Goal: Information Seeking & Learning: Check status

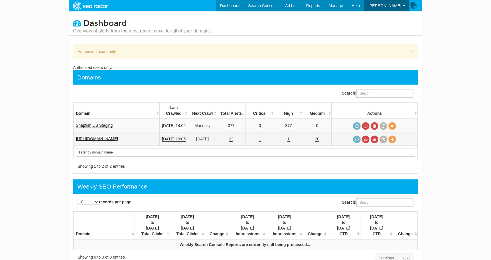
click at [118, 136] on link "[URL][DOMAIN_NAME]" at bounding box center [97, 138] width 42 height 5
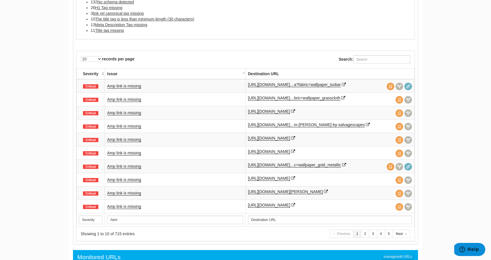
scroll to position [396, 0]
click at [368, 236] on link "2" at bounding box center [365, 234] width 8 height 8
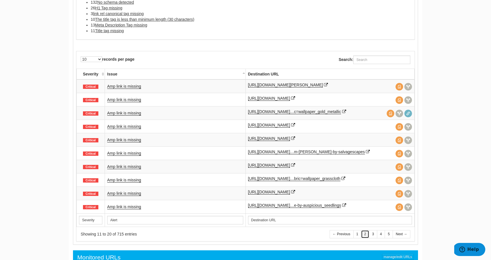
click at [368, 236] on link "2" at bounding box center [365, 234] width 8 height 8
click at [374, 239] on link "3" at bounding box center [373, 234] width 8 height 8
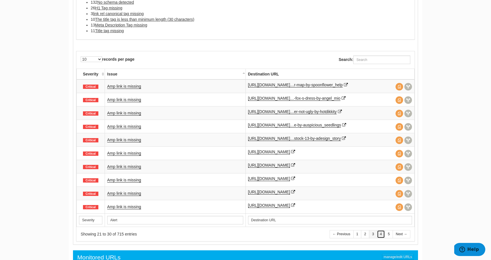
click at [379, 236] on link "4" at bounding box center [381, 234] width 8 height 8
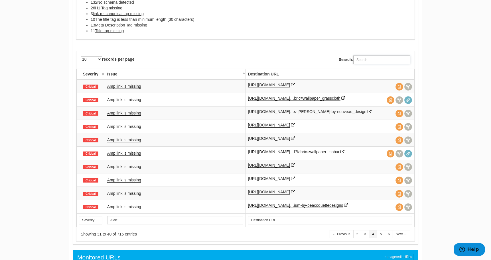
click at [366, 60] on input "Search:" at bounding box center [381, 60] width 57 height 9
type input "e"
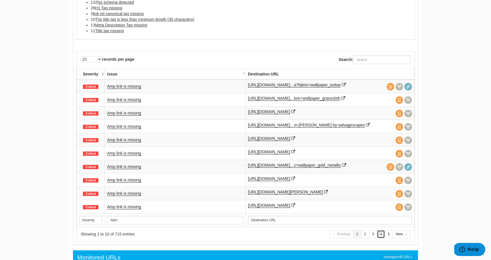
click at [380, 239] on link "4" at bounding box center [381, 234] width 8 height 8
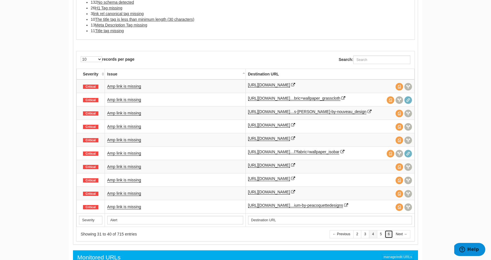
click at [387, 237] on link "6" at bounding box center [388, 234] width 8 height 8
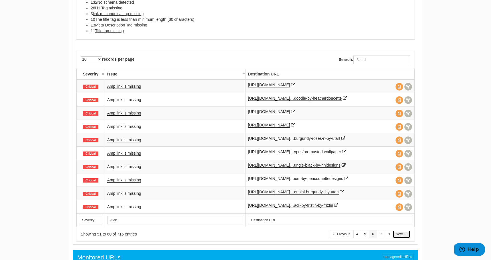
click at [399, 235] on link "Next →" at bounding box center [401, 234] width 18 height 8
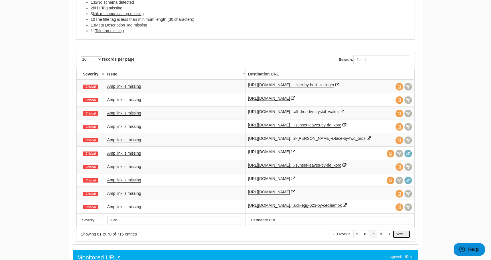
click at [399, 235] on link "Next →" at bounding box center [401, 234] width 18 height 8
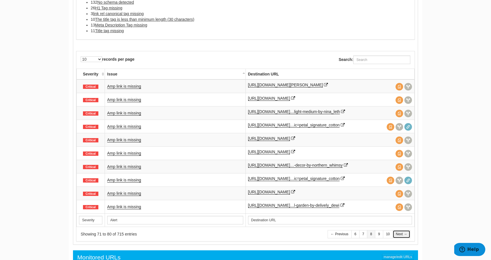
click at [399, 235] on link "Next →" at bounding box center [401, 234] width 18 height 8
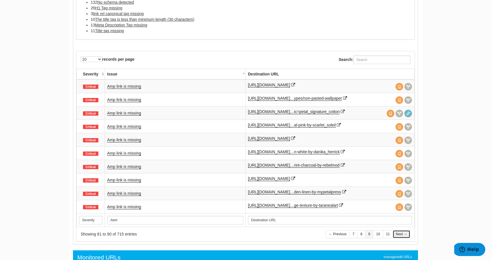
click at [399, 235] on link "Next →" at bounding box center [401, 234] width 18 height 8
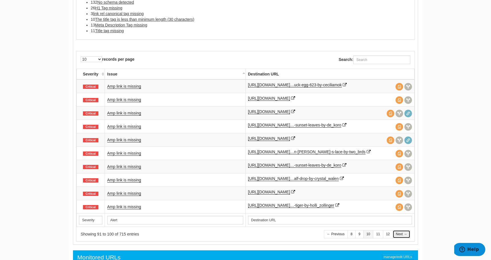
click at [399, 235] on link "Next →" at bounding box center [401, 234] width 18 height 8
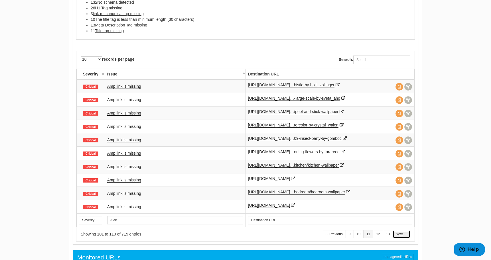
click at [399, 235] on link "Next →" at bounding box center [401, 234] width 18 height 8
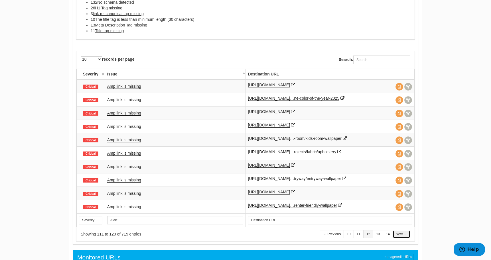
click at [399, 235] on link "Next →" at bounding box center [401, 234] width 18 height 8
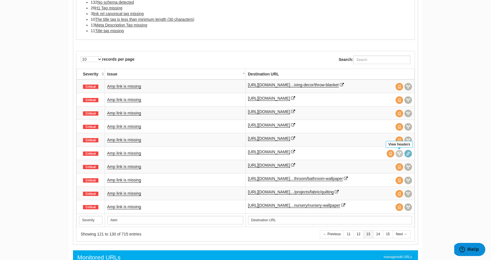
click at [399, 153] on span at bounding box center [399, 154] width 8 height 8
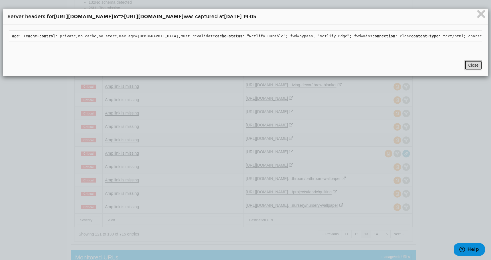
click at [479, 70] on button "Close" at bounding box center [473, 65] width 18 height 10
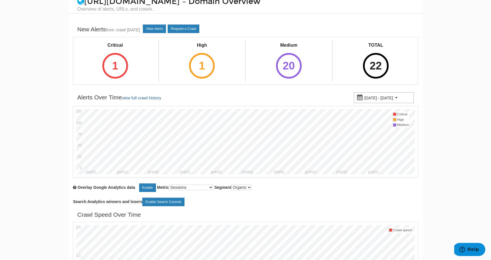
scroll to position [0, 0]
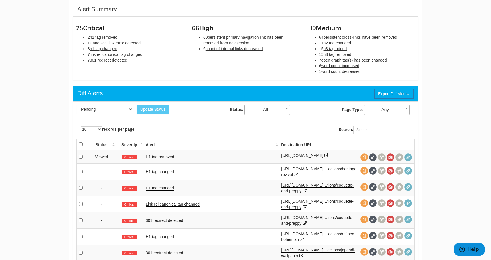
scroll to position [226, 0]
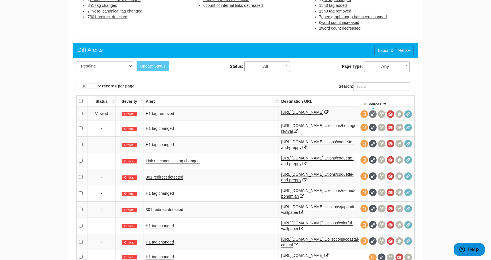
click at [372, 115] on span at bounding box center [373, 114] width 8 height 8
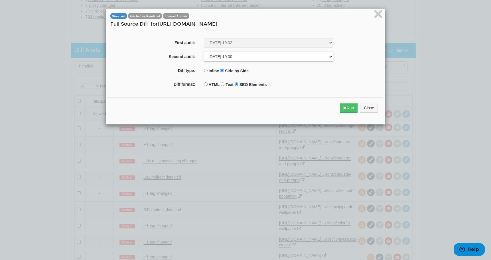
click at [308, 56] on select "10/06/2025 19:01 10/03/2025 19:02 09/29/2025 19:00 09/26/2025 19:02 09/22/2025 …" at bounding box center [268, 57] width 129 height 10
select select "281736183"
click at [204, 52] on select "10/06/2025 19:01 10/03/2025 19:02 09/29/2025 19:00 09/26/2025 19:02 09/22/2025 …" at bounding box center [268, 57] width 129 height 10
click at [345, 109] on button "Run" at bounding box center [349, 108] width 18 height 10
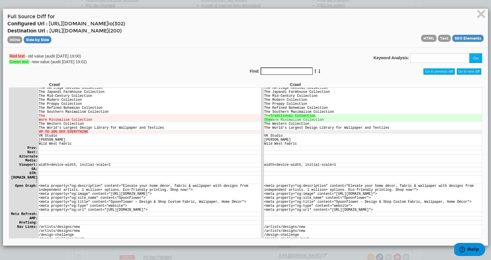
scroll to position [431, 0]
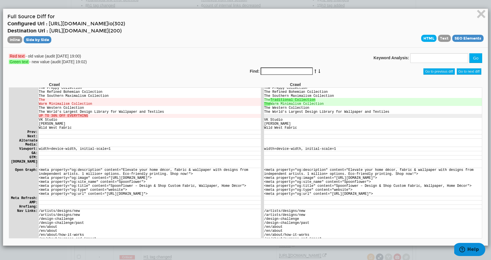
click at [426, 37] on span "HTML" at bounding box center [428, 38] width 15 height 7
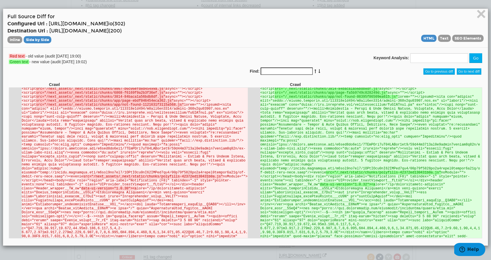
scroll to position [158, 0]
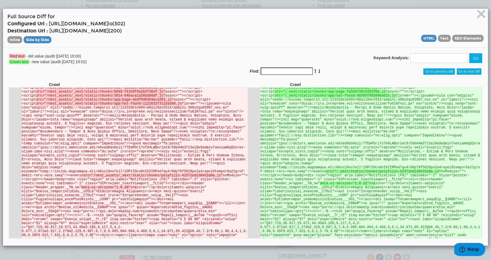
click at [285, 71] on input "Find:" at bounding box center [286, 71] width 52 height 7
type input "on=wallpaper"
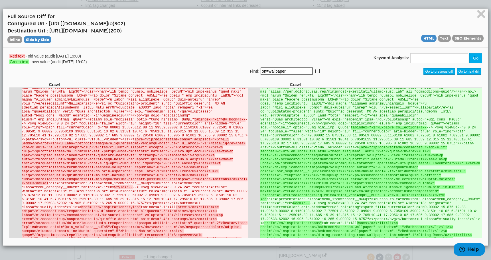
scroll to position [533, 0]
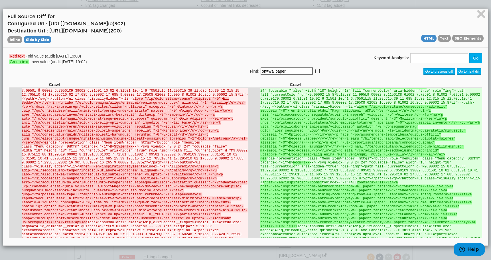
drag, startPoint x: 320, startPoint y: 159, endPoint x: 323, endPoint y: 108, distance: 51.1
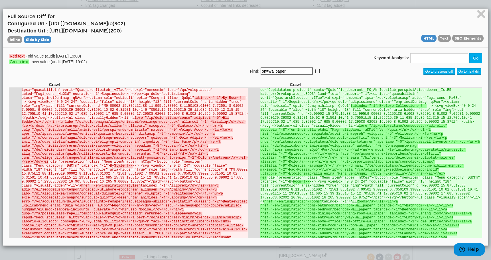
scroll to position [514, 0]
click at [289, 71] on input "on=wallpaper" at bounding box center [286, 71] width 52 height 7
click at [318, 72] on icon at bounding box center [319, 71] width 3 height 4
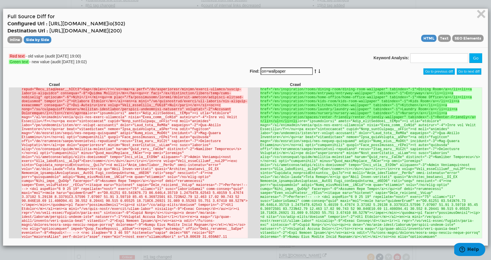
scroll to position [1099, 0]
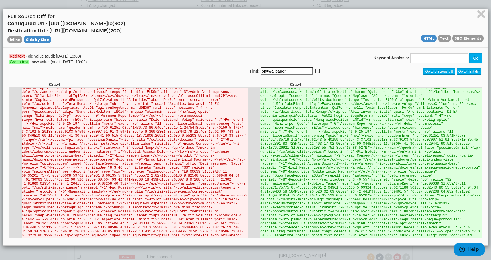
click at [318, 72] on icon at bounding box center [319, 71] width 3 height 4
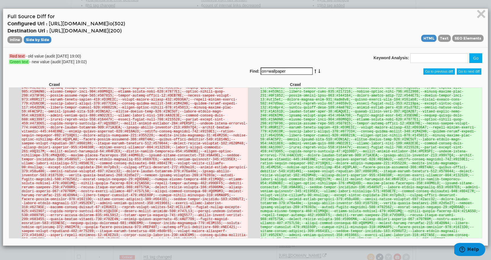
scroll to position [1824, 0]
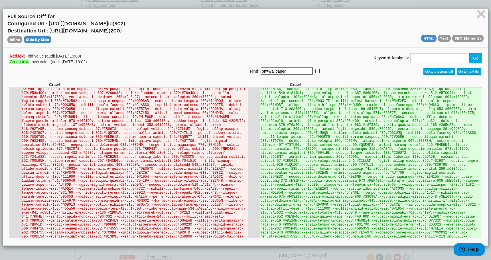
click at [318, 72] on icon at bounding box center [319, 71] width 3 height 4
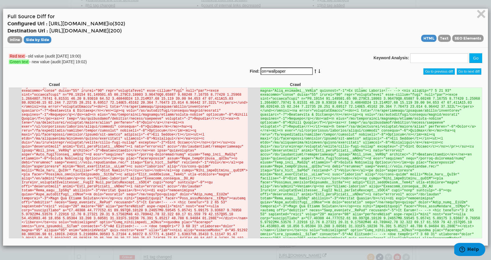
scroll to position [529, 0]
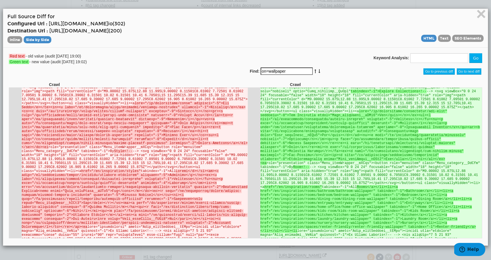
click at [318, 72] on icon at bounding box center [319, 71] width 3 height 4
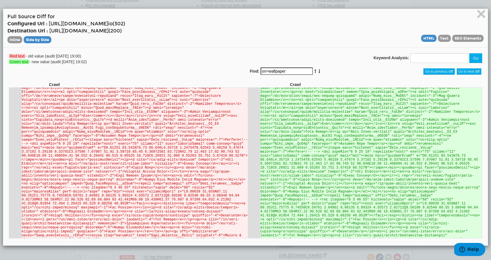
scroll to position [1078, 0]
click at [313, 71] on div "Find: on=wallpaper" at bounding box center [306, 72] width 112 height 8
click at [318, 71] on icon at bounding box center [319, 71] width 3 height 4
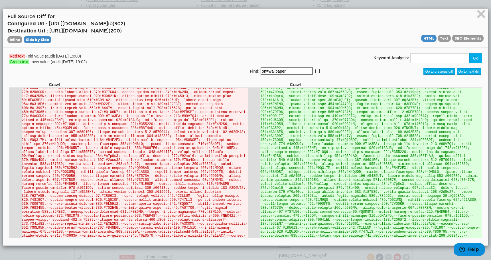
scroll to position [1842, 0]
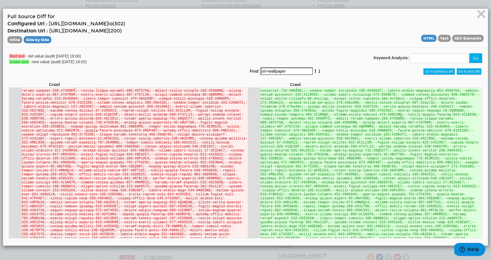
click at [318, 71] on icon at bounding box center [319, 71] width 3 height 4
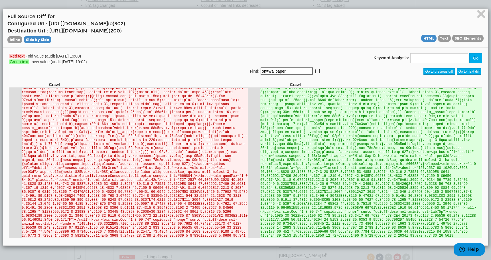
scroll to position [4013, 0]
drag, startPoint x: 179, startPoint y: 144, endPoint x: 21, endPoint y: 145, distance: 157.6
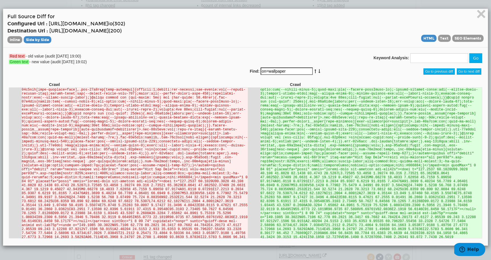
click at [318, 71] on icon at bounding box center [319, 71] width 3 height 4
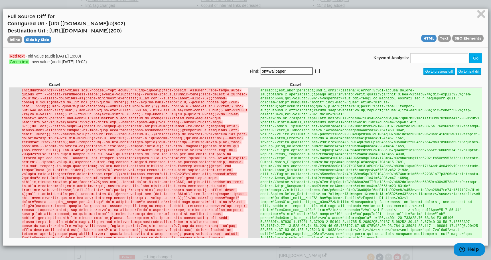
scroll to position [5202, 0]
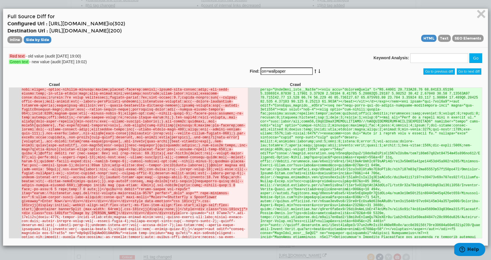
click at [318, 71] on icon at bounding box center [319, 71] width 3 height 4
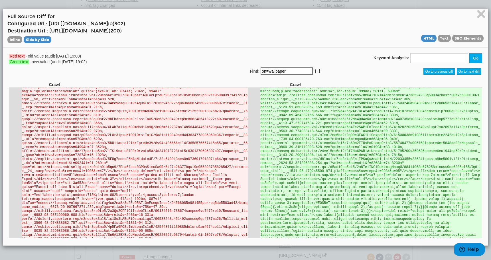
scroll to position [10363, 0]
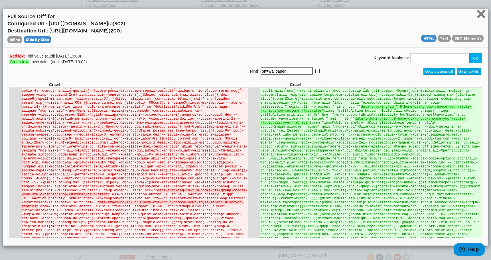
click at [480, 15] on span "×" at bounding box center [481, 13] width 10 height 19
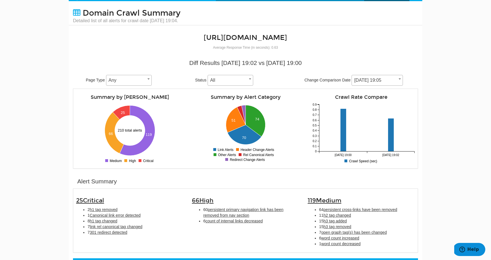
scroll to position [0, 0]
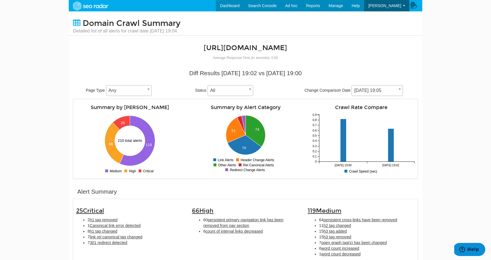
click at [453, 58] on body "Dashboard Search Console Keyword Winners and Losers Page Winners and Losers Arc…" at bounding box center [245, 130] width 491 height 260
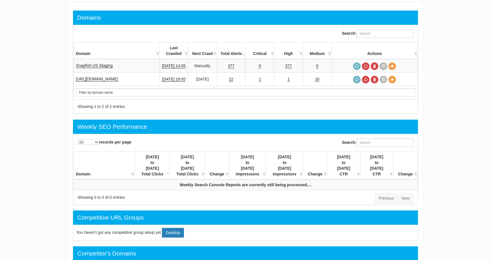
scroll to position [40, 0]
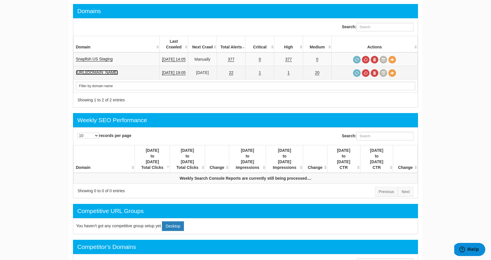
click at [118, 70] on link "[URL][DOMAIN_NAME]" at bounding box center [97, 72] width 42 height 5
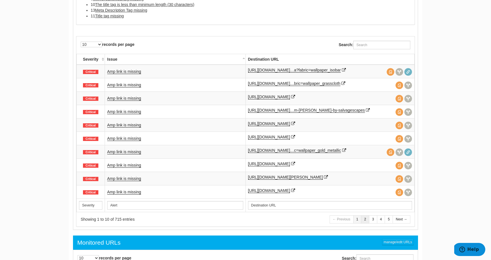
scroll to position [548, 0]
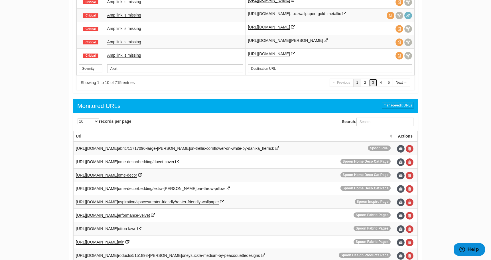
click at [374, 85] on link "3" at bounding box center [373, 83] width 8 height 8
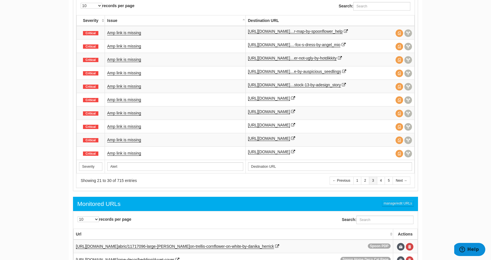
scroll to position [449, 0]
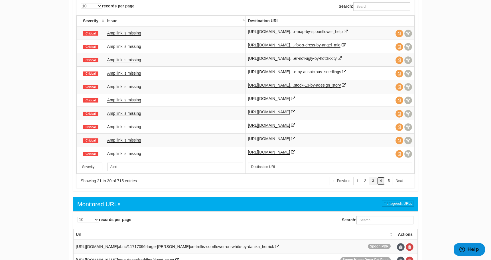
click at [380, 182] on link "4" at bounding box center [381, 181] width 8 height 8
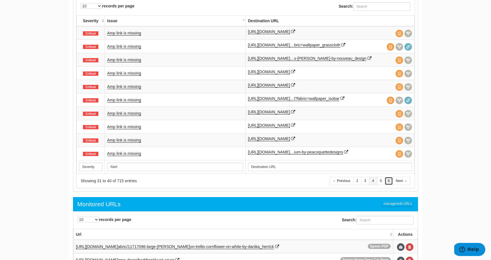
click at [389, 183] on link "6" at bounding box center [388, 181] width 8 height 8
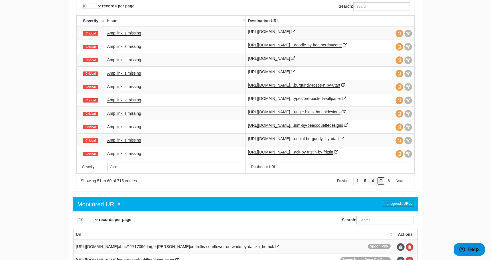
click at [382, 183] on link "7" at bounding box center [381, 181] width 8 height 8
